Goal: Obtain resource: Obtain resource

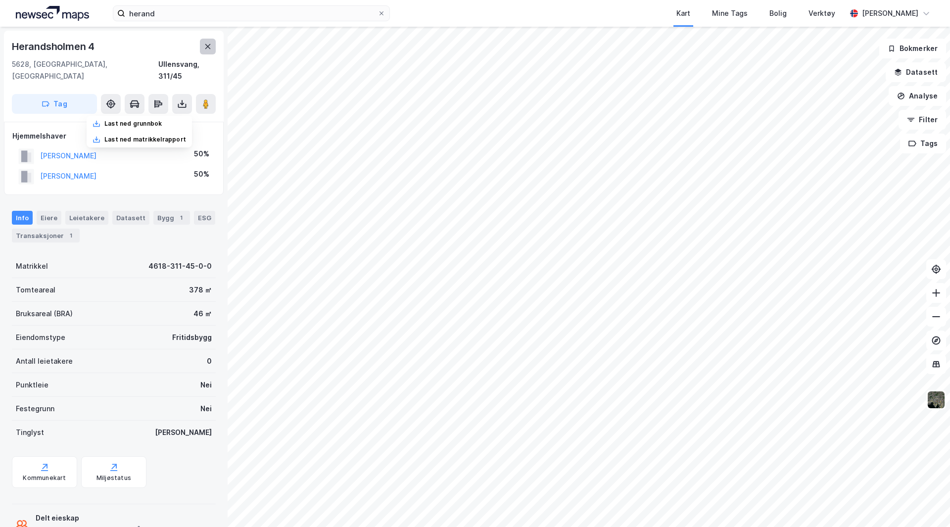
click at [205, 43] on icon at bounding box center [208, 47] width 8 height 8
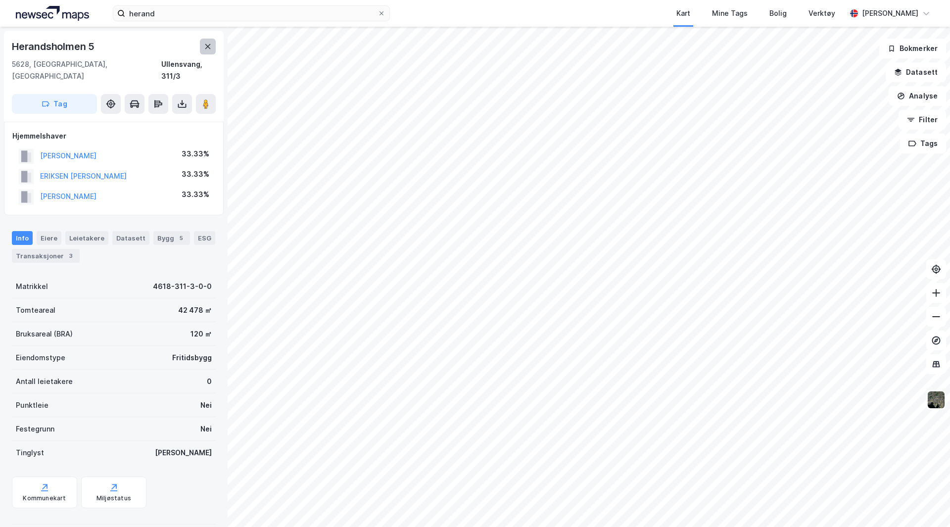
click at [207, 45] on icon at bounding box center [208, 47] width 8 height 8
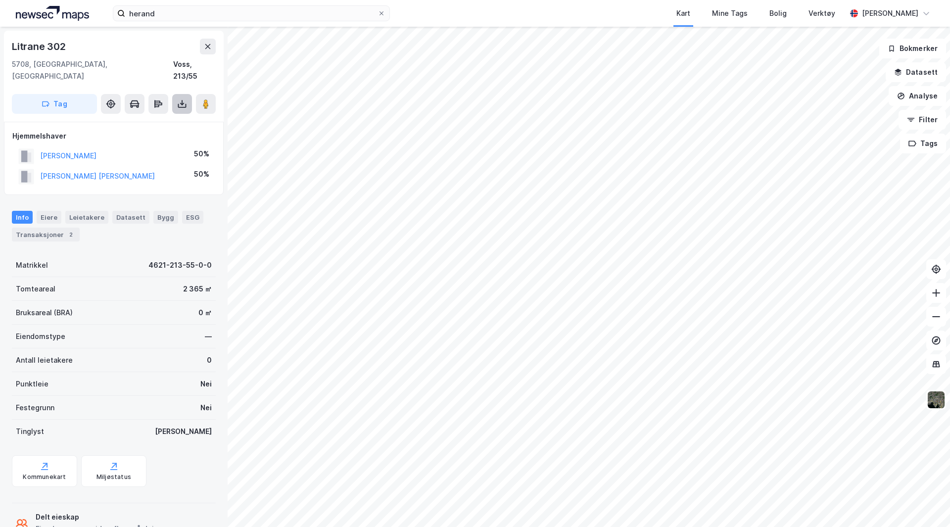
click at [182, 99] on icon at bounding box center [182, 104] width 10 height 10
click at [146, 120] on div "Last ned grunnbok" at bounding box center [132, 124] width 57 height 8
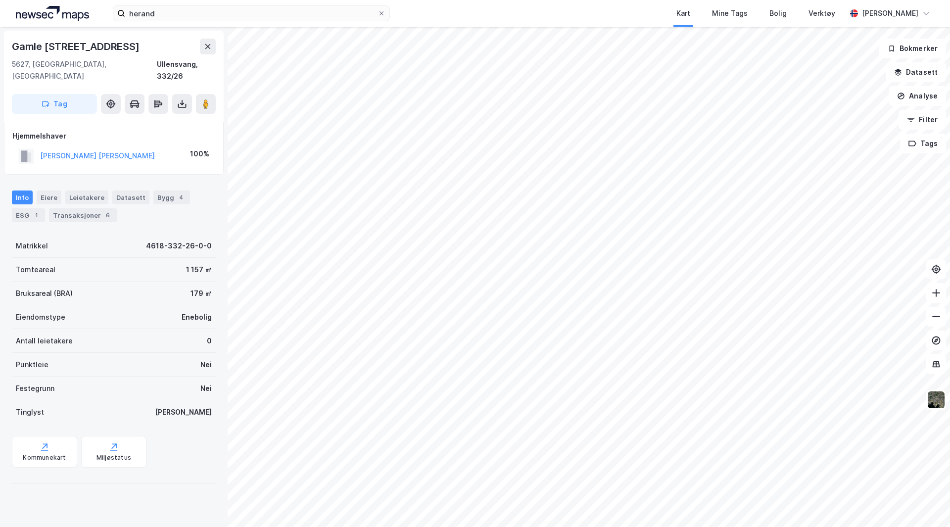
click at [408, 526] on html "herand Kart Mine Tags Bolig Verktøy [PERSON_NAME] © Mapbox © OpenStreetMap Impr…" at bounding box center [475, 263] width 950 height 527
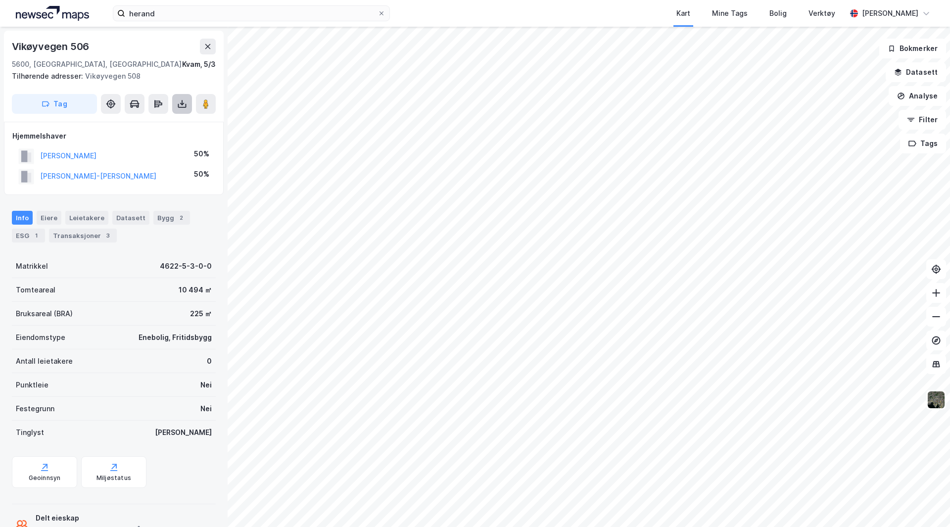
click at [181, 97] on button at bounding box center [182, 104] width 20 height 20
click at [150, 125] on div "Last ned grunnbok" at bounding box center [132, 124] width 57 height 8
click at [207, 40] on button at bounding box center [208, 47] width 16 height 16
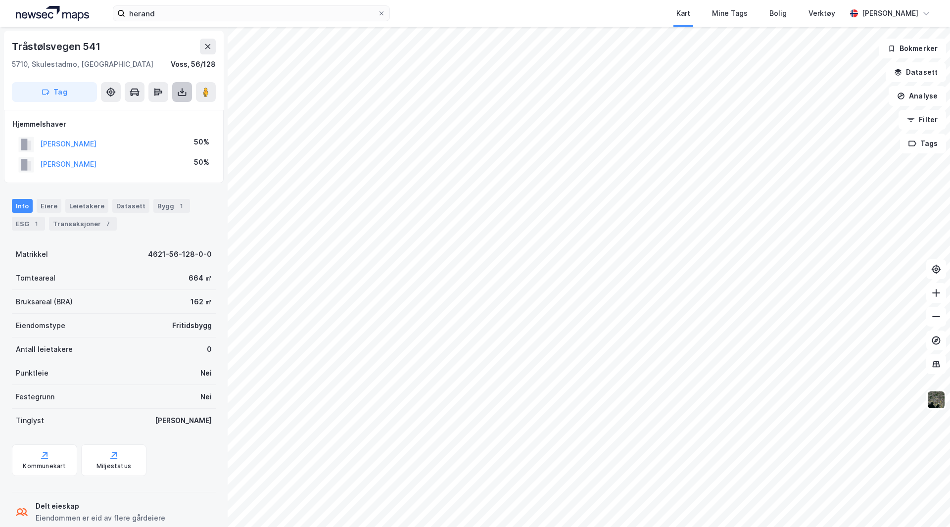
click at [181, 88] on button at bounding box center [182, 92] width 20 height 20
click at [153, 109] on div "Last ned grunnbok" at bounding box center [132, 112] width 57 height 8
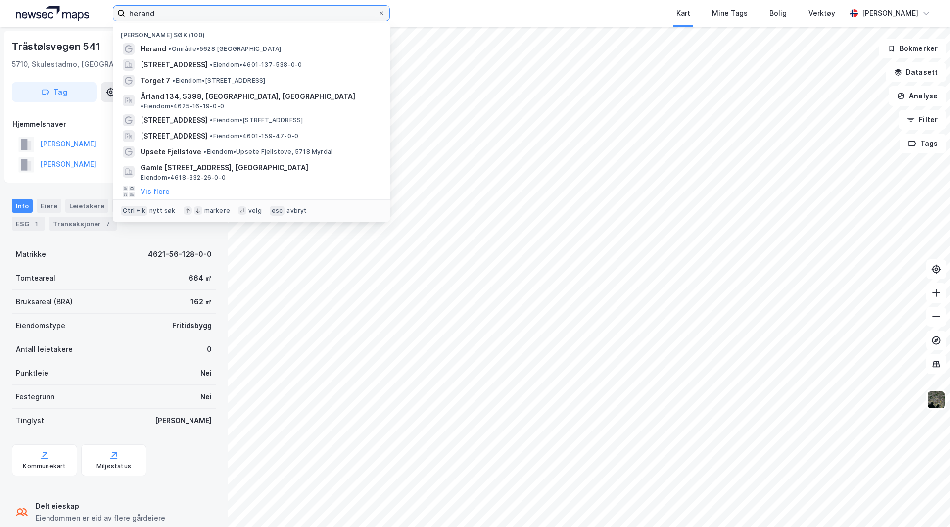
drag, startPoint x: 181, startPoint y: 13, endPoint x: 76, endPoint y: 33, distance: 106.7
click at [76, 33] on div "herand Nylige søk (100) [GEOGRAPHIC_DATA] • Område • [STREET_ADDRESS] • Eiendom…" at bounding box center [475, 263] width 950 height 527
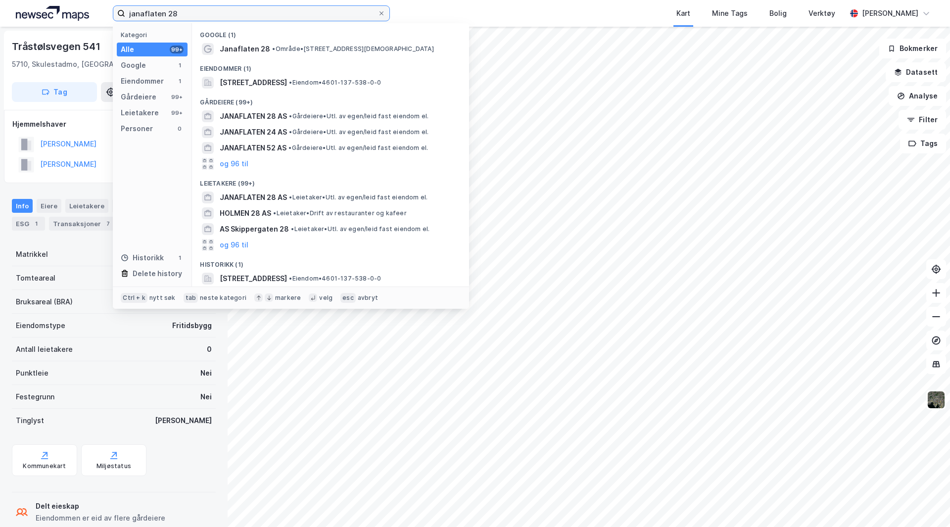
type input "janaflaten 28"
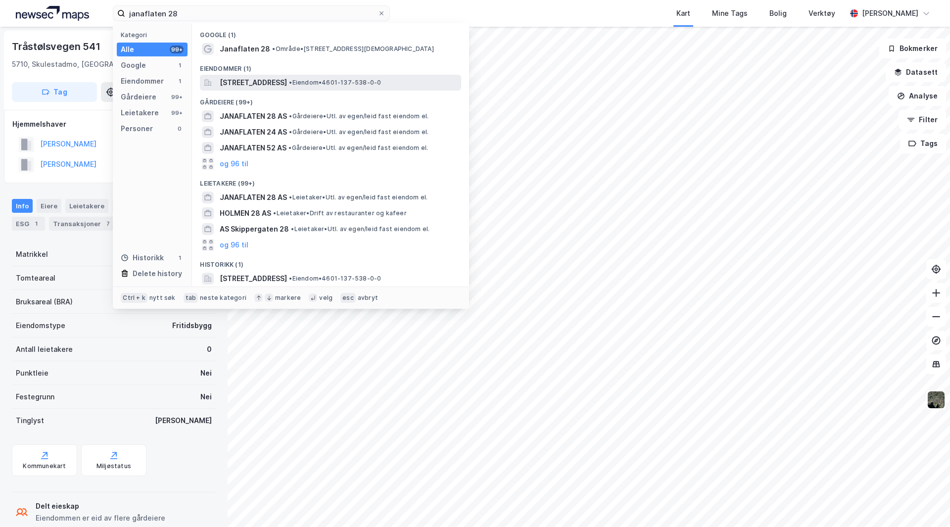
click at [282, 81] on span "[STREET_ADDRESS]" at bounding box center [253, 83] width 67 height 12
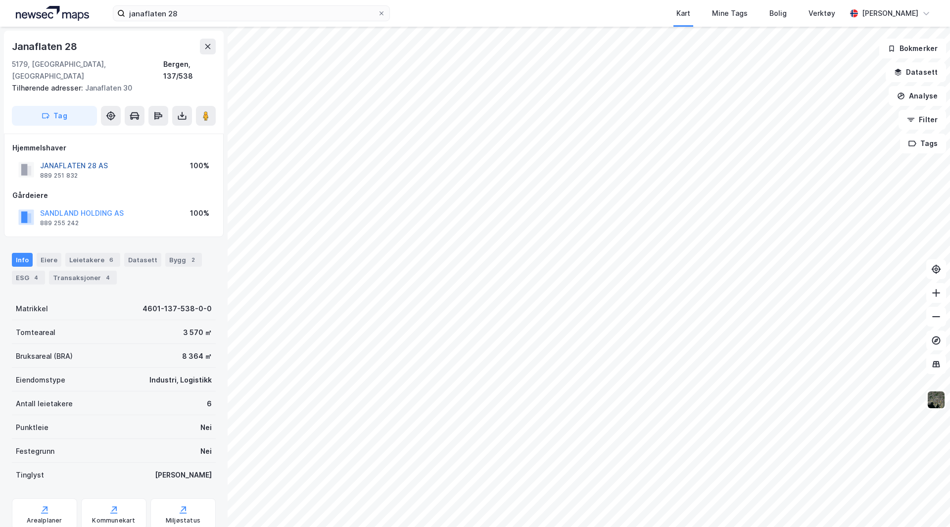
click at [0, 0] on button "JANAFLATEN 28 AS" at bounding box center [0, 0] width 0 height 0
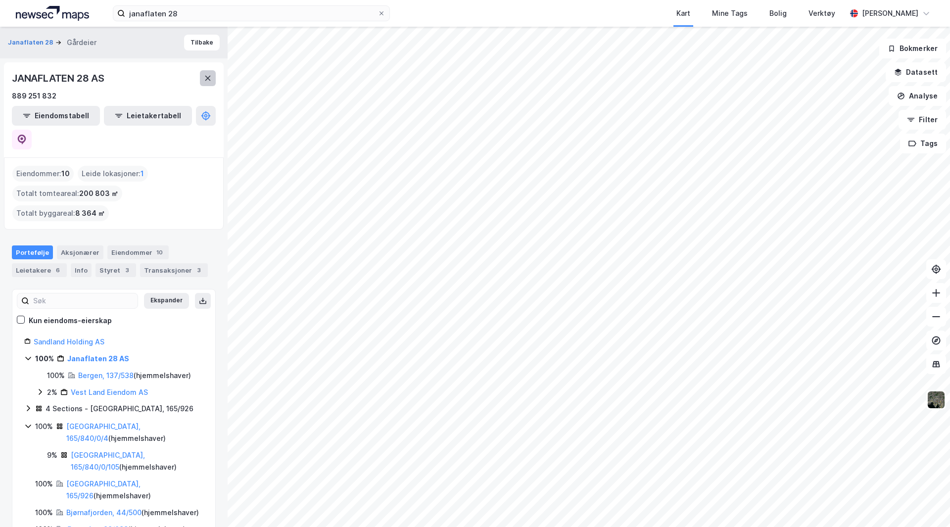
click at [211, 74] on button at bounding box center [208, 78] width 16 height 16
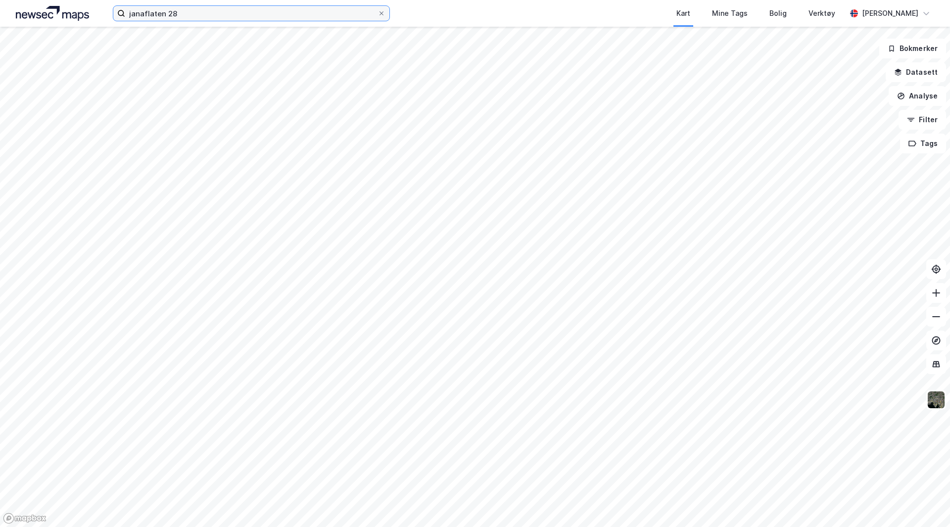
click at [211, 15] on input "janaflaten 28" at bounding box center [251, 13] width 252 height 15
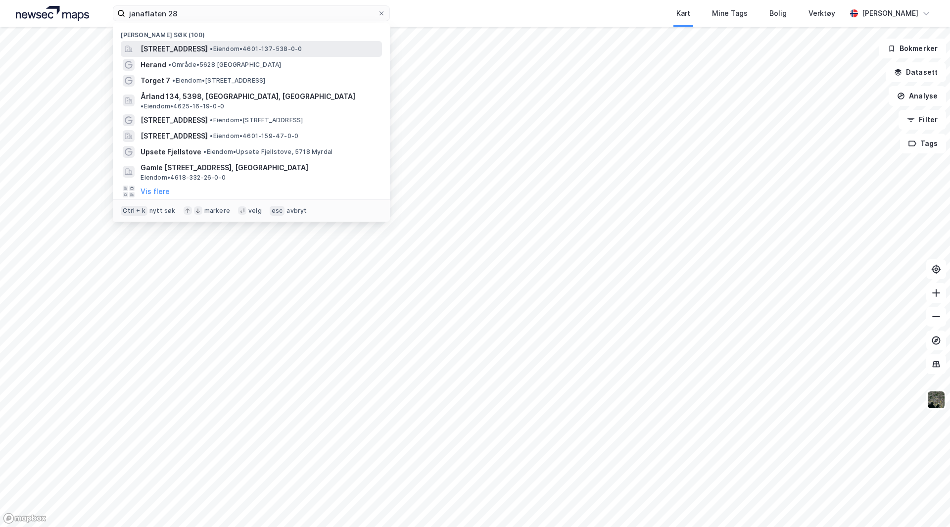
click at [191, 49] on span "[STREET_ADDRESS]" at bounding box center [173, 49] width 67 height 12
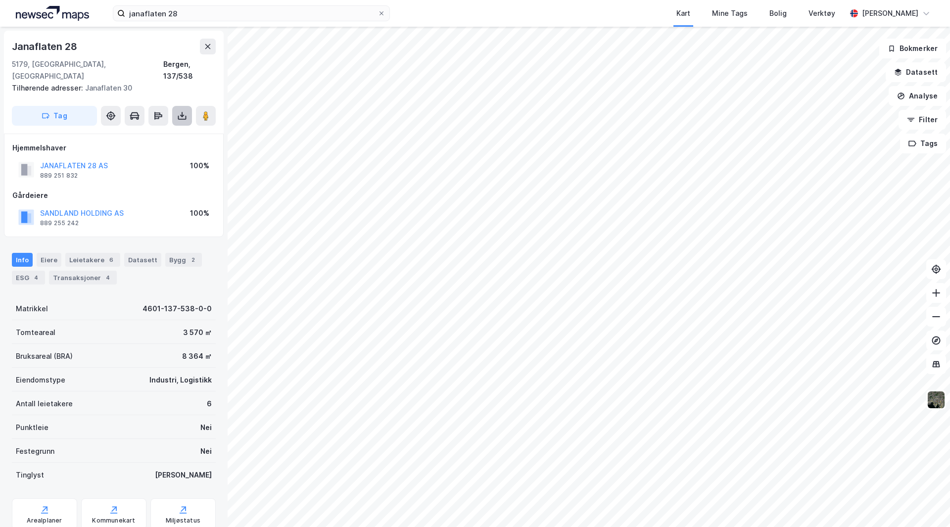
click at [179, 111] on icon at bounding box center [182, 116] width 10 height 10
click at [140, 132] on div "Last ned grunnbok" at bounding box center [132, 136] width 57 height 8
